Goal: Information Seeking & Learning: Learn about a topic

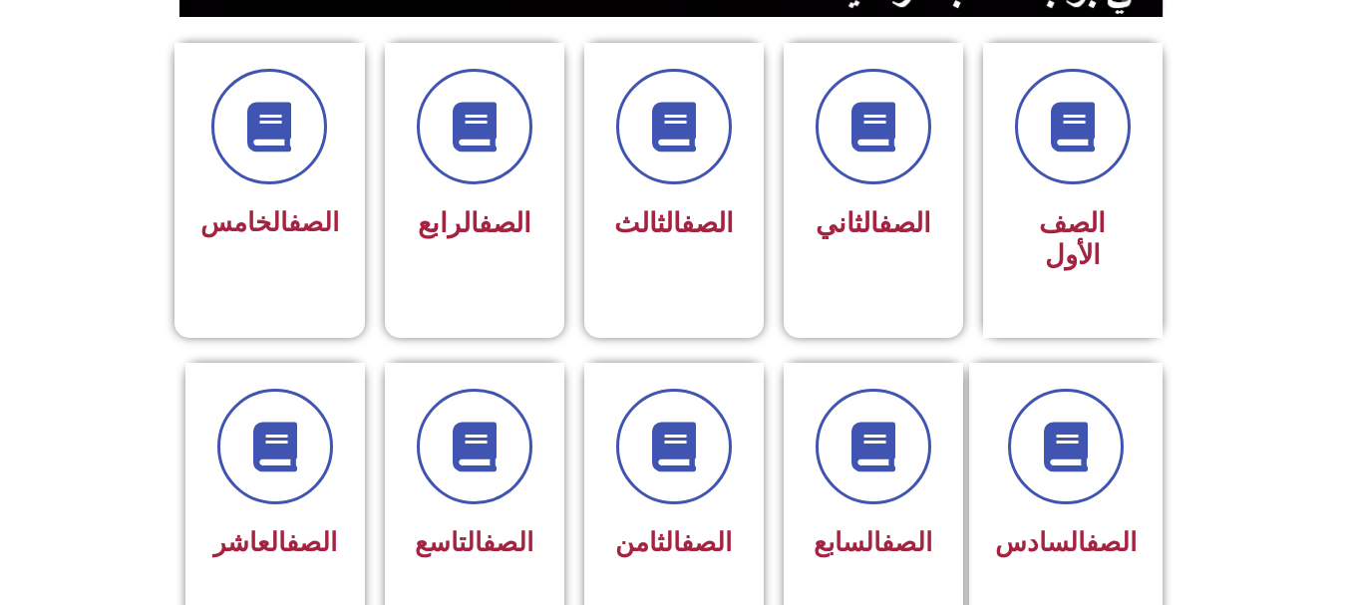
scroll to position [462, 0]
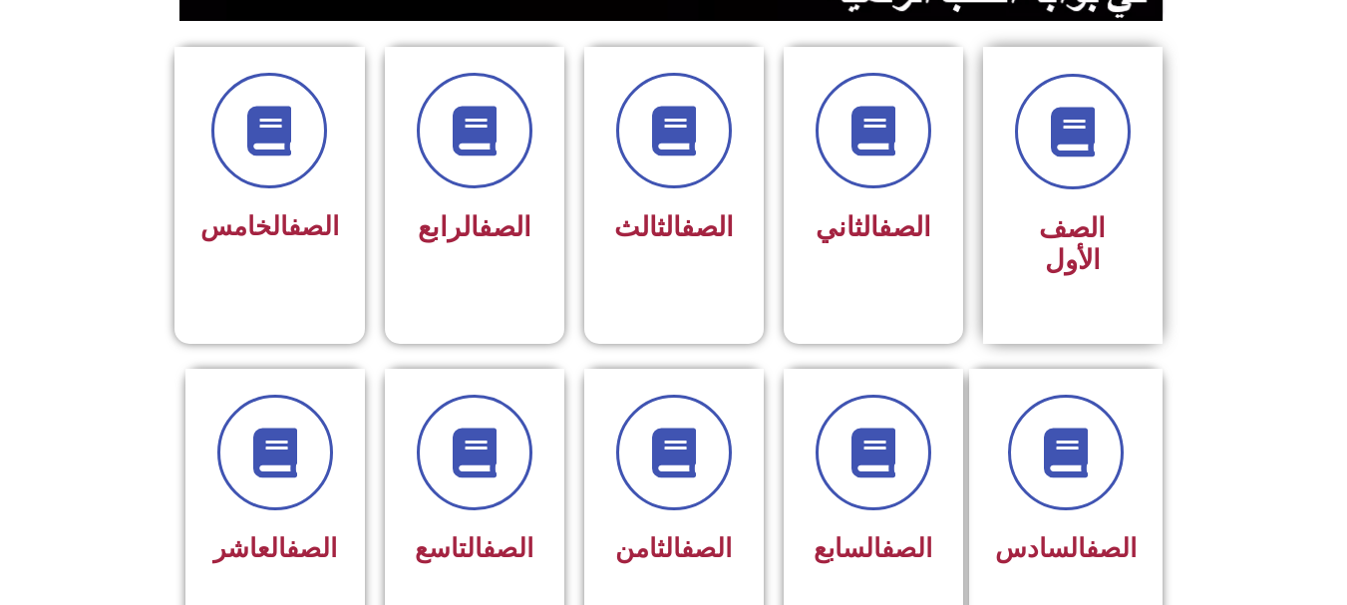
click at [1110, 210] on div "الصف الأول" at bounding box center [1073, 245] width 126 height 83
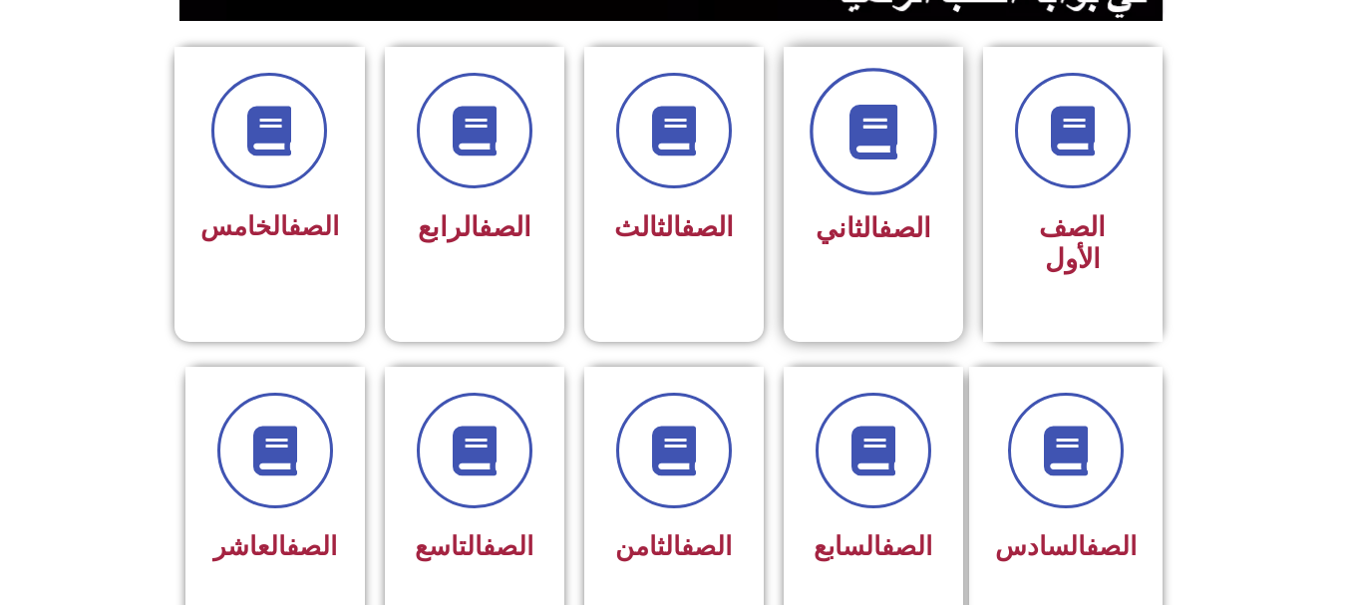
click at [896, 168] on span at bounding box center [873, 132] width 128 height 128
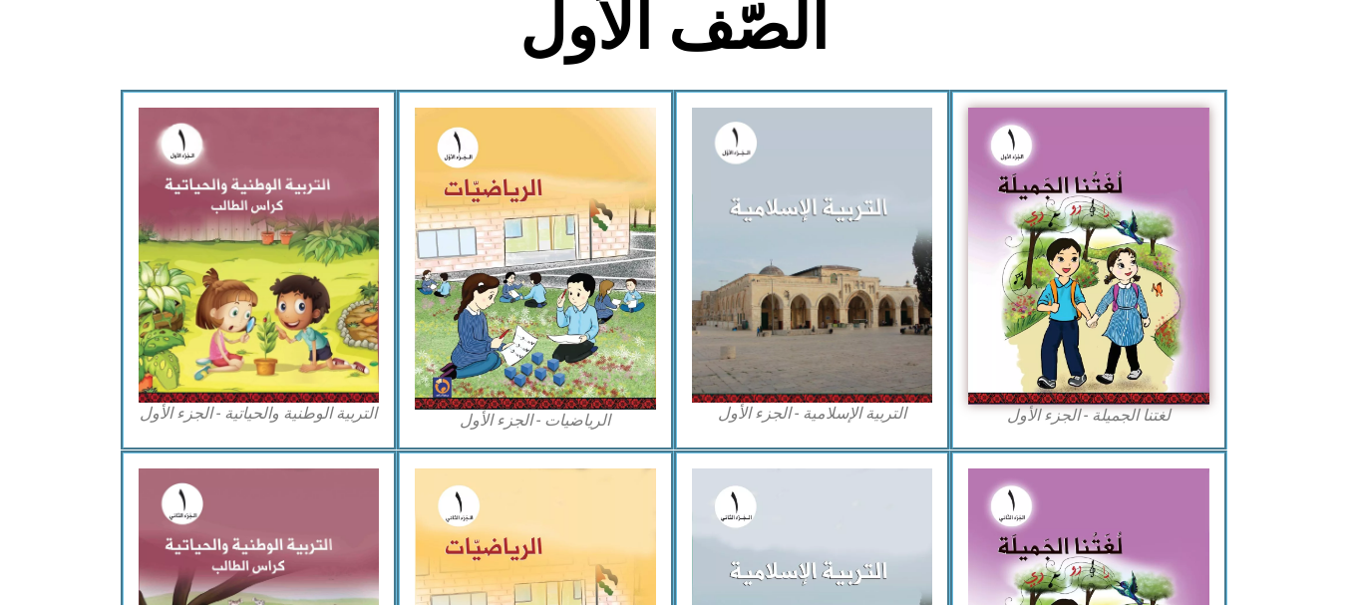
scroll to position [523, 0]
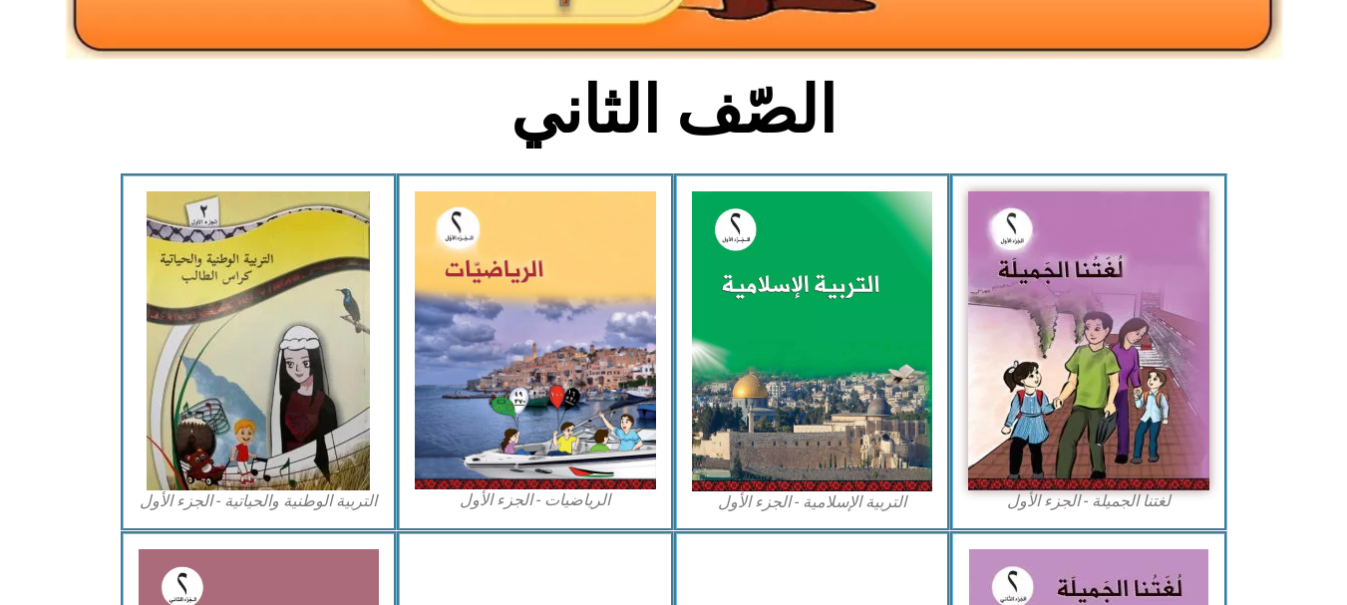
scroll to position [438, 0]
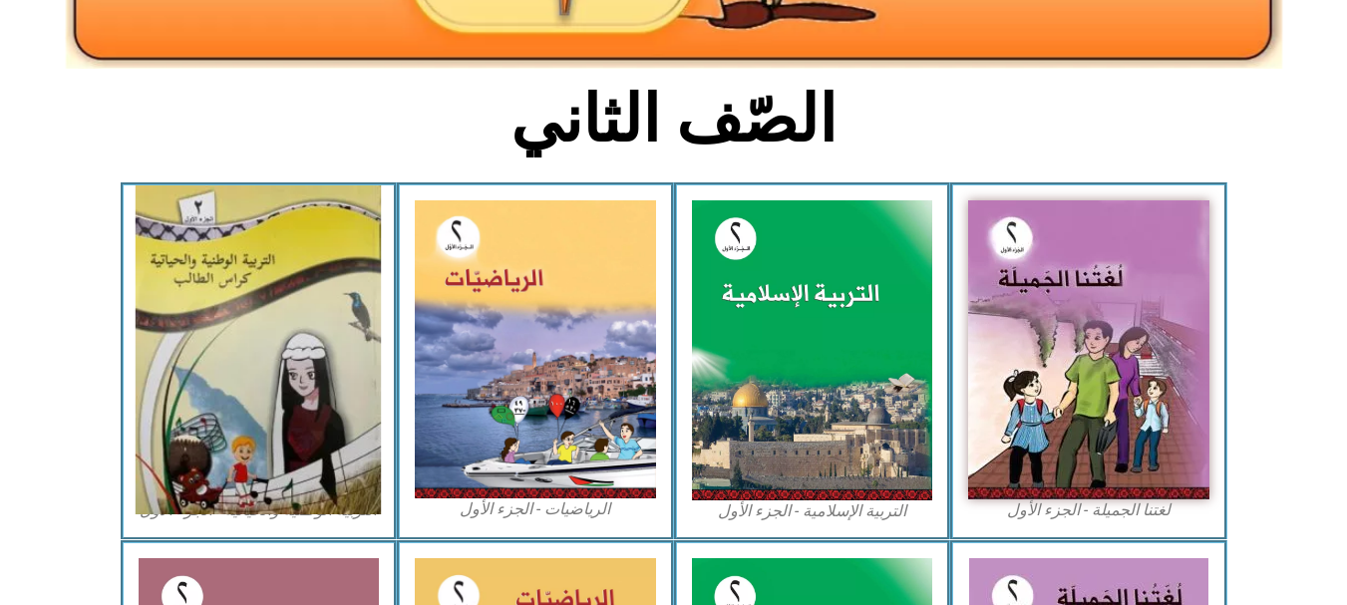
click at [218, 379] on img at bounding box center [258, 349] width 245 height 329
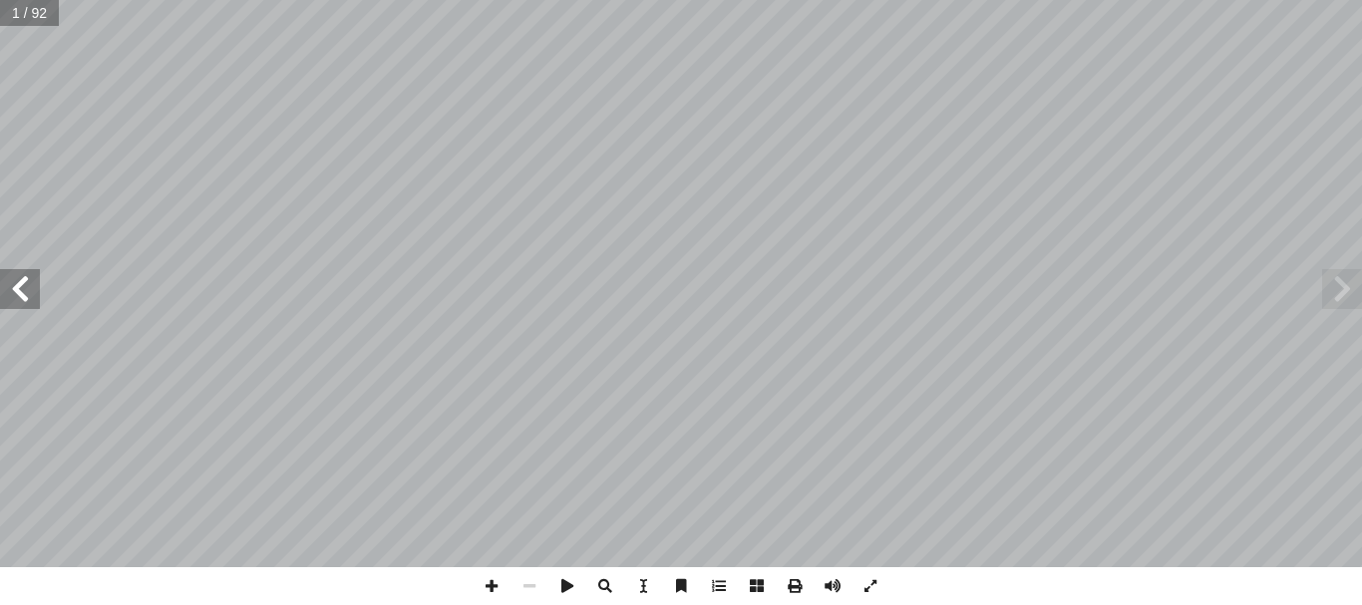
click at [24, 290] on span at bounding box center [20, 289] width 40 height 40
click at [1343, 287] on span at bounding box center [1342, 289] width 40 height 40
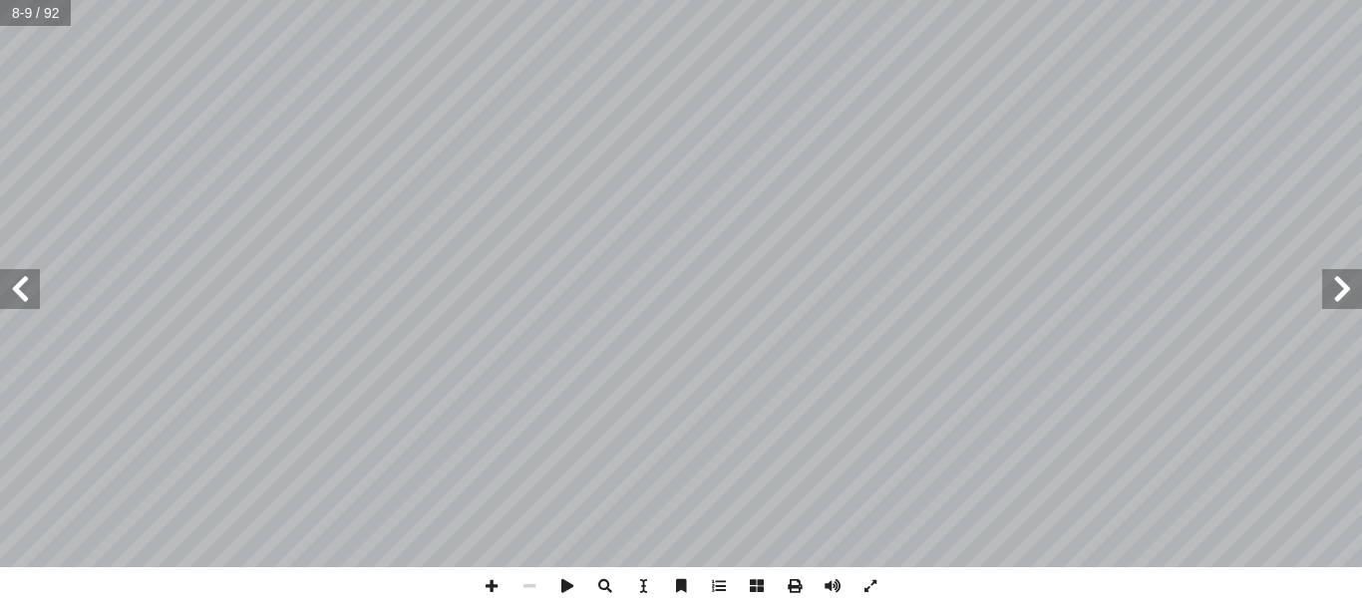
click at [1339, 284] on span at bounding box center [1342, 289] width 40 height 40
click at [490, 589] on span at bounding box center [491, 586] width 38 height 38
click at [485, 584] on span at bounding box center [491, 586] width 38 height 38
click at [527, 583] on span at bounding box center [529, 586] width 38 height 38
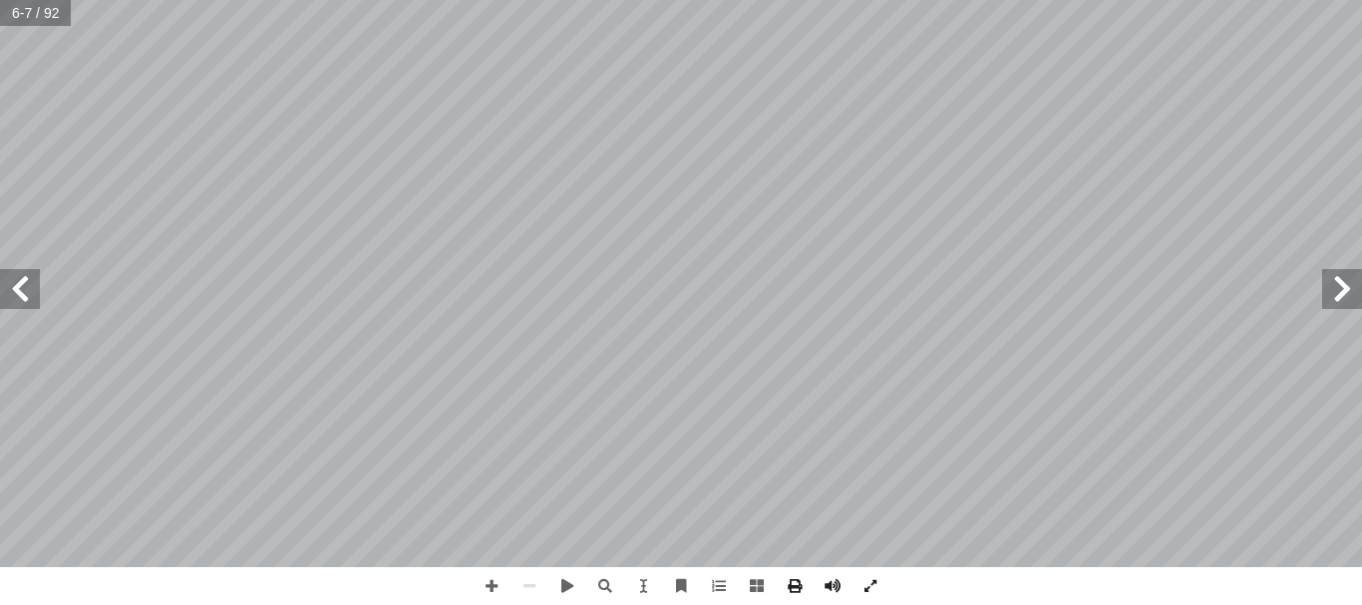
click at [23, 282] on span at bounding box center [20, 289] width 40 height 40
click at [26, 286] on span at bounding box center [20, 289] width 40 height 40
click at [498, 588] on span at bounding box center [491, 586] width 38 height 38
click at [490, 586] on span at bounding box center [491, 586] width 38 height 38
